Goal: Task Accomplishment & Management: Use online tool/utility

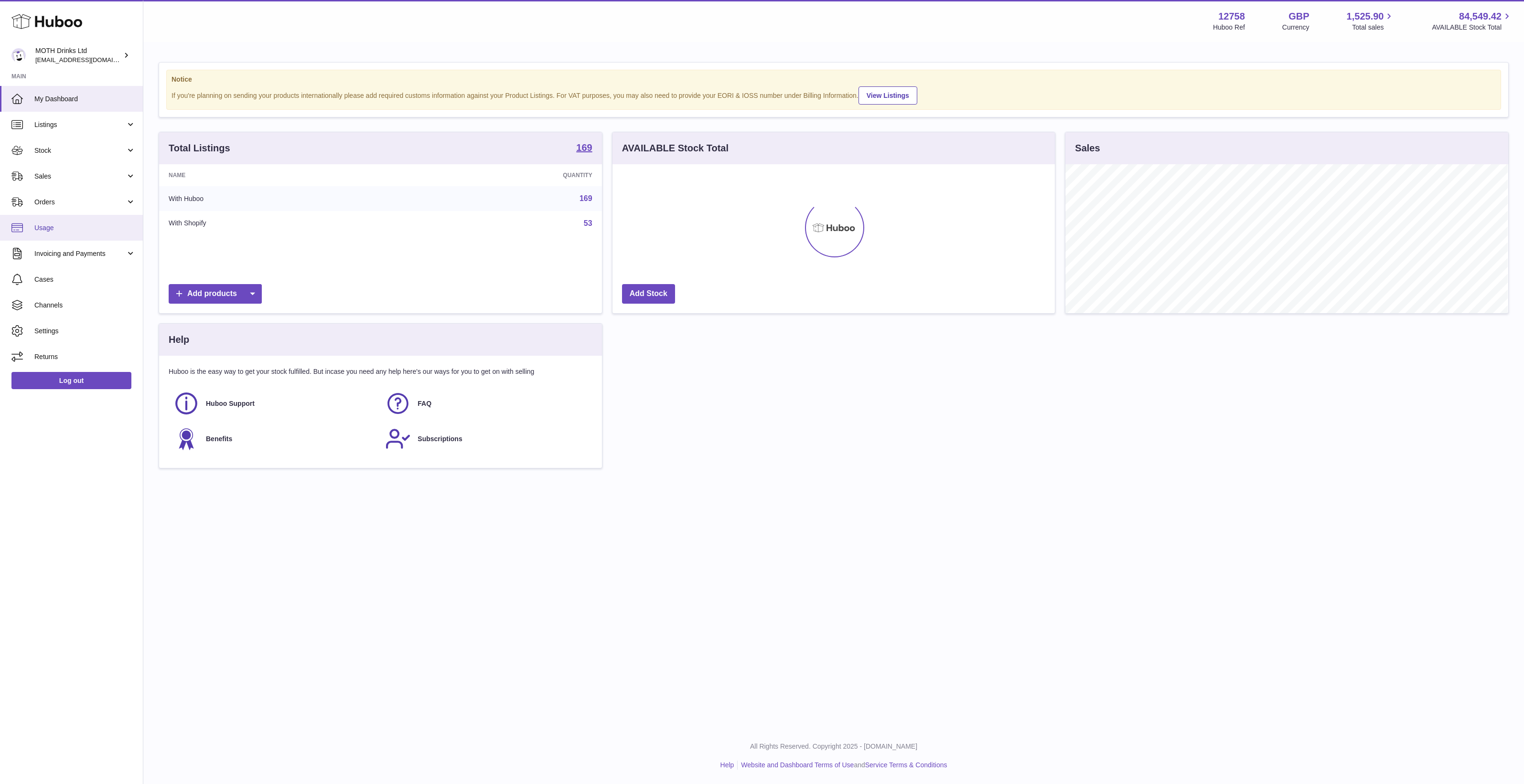
scroll to position [149, 442]
click at [91, 170] on link "Sales" at bounding box center [71, 177] width 143 height 26
click at [86, 220] on span "Add Manual Order" at bounding box center [85, 224] width 101 height 9
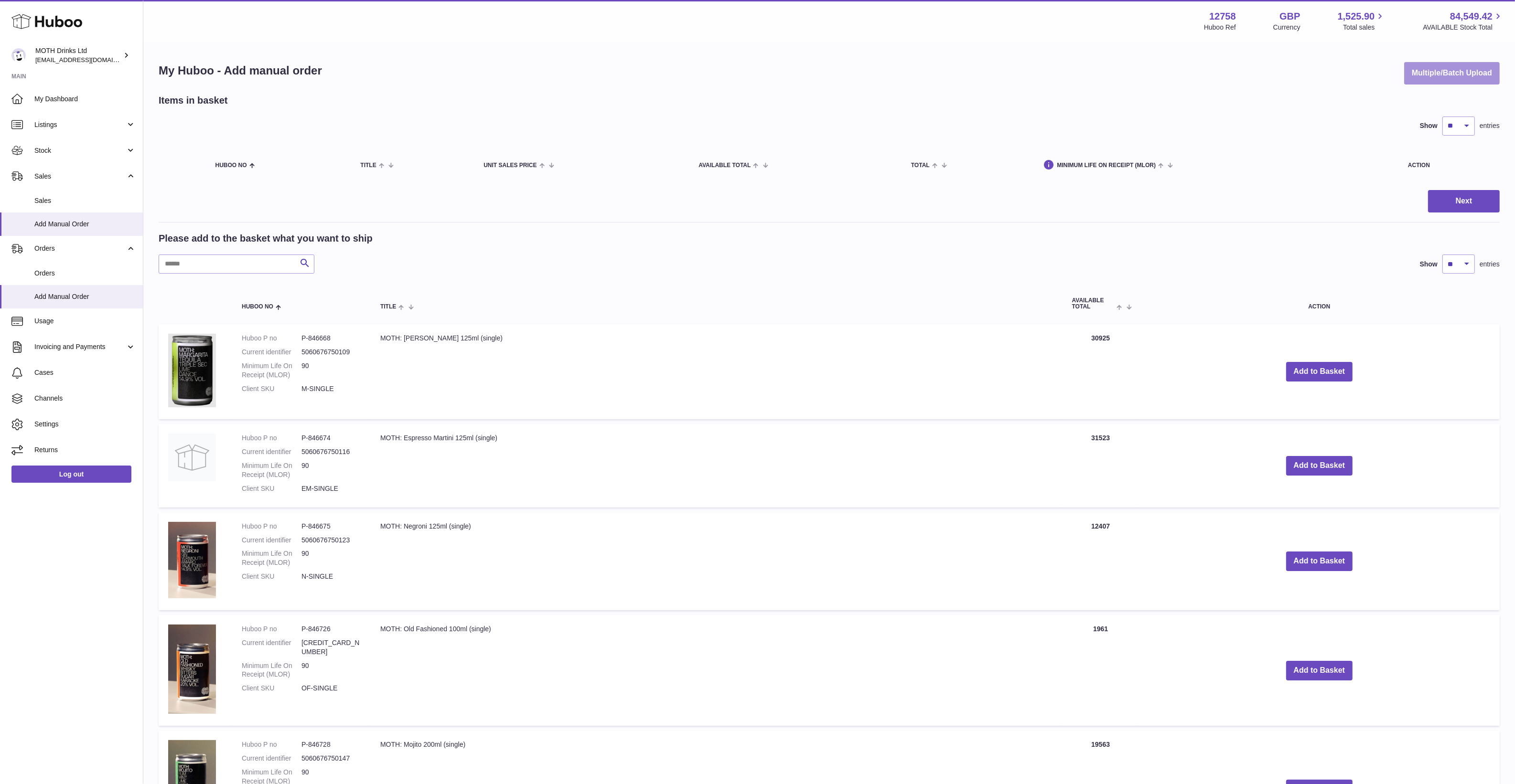
click at [1434, 65] on button "Multiple/Batch Upload" at bounding box center [1452, 73] width 96 height 22
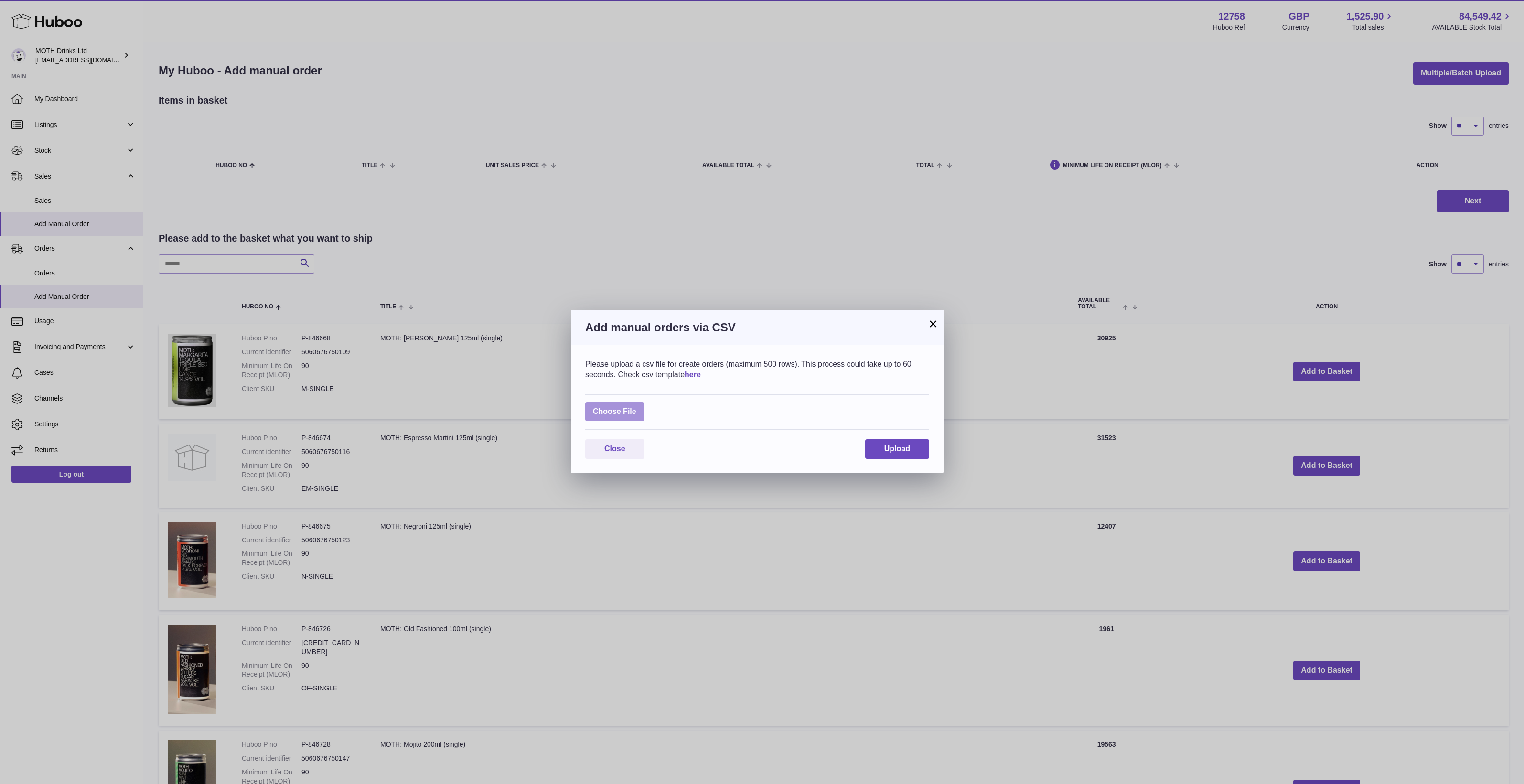
click at [601, 407] on label at bounding box center [614, 412] width 59 height 20
click at [637, 407] on input "file" at bounding box center [637, 407] width 1 height 1
type input "**********"
click at [892, 454] on span "Upload" at bounding box center [897, 454] width 26 height 8
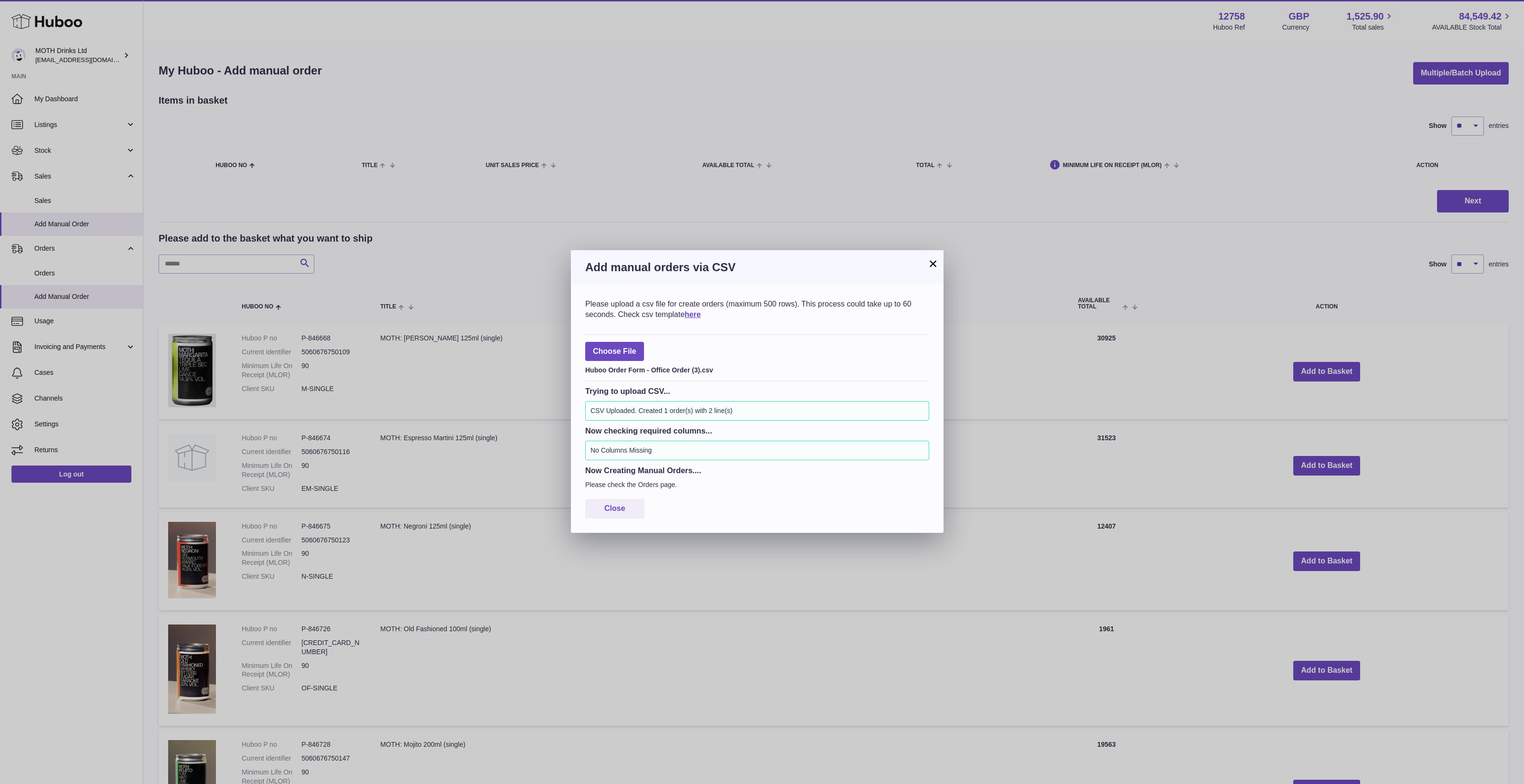
click at [886, 608] on div "× Add manual orders via CSV Please upload a csv file for create orders (maximum…" at bounding box center [762, 392] width 1524 height 784
click at [935, 263] on button "×" at bounding box center [933, 264] width 12 height 12
